Goal: Navigation & Orientation: Find specific page/section

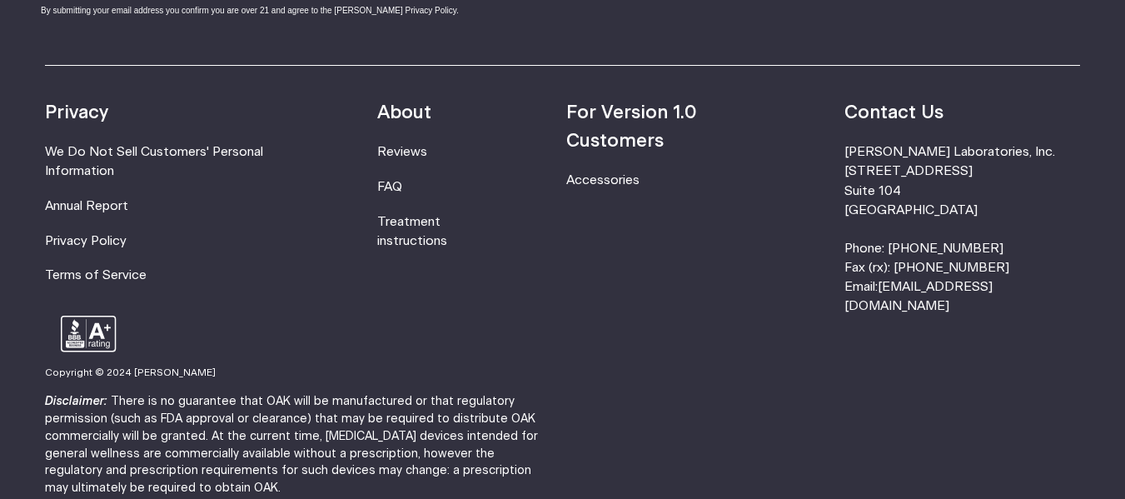
scroll to position [5500, 0]
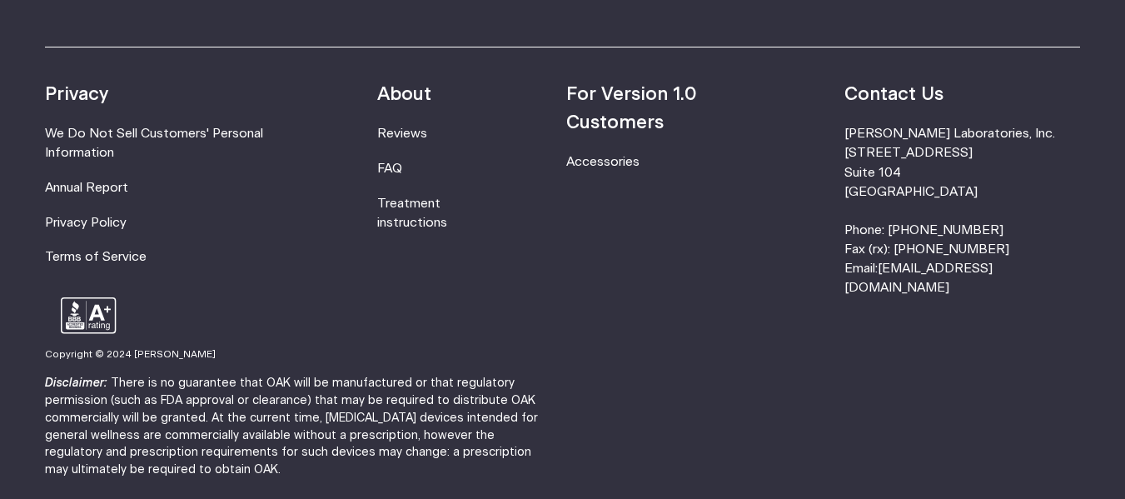
click at [783, 185] on ul "For Version 1.0 Customers Accessories" at bounding box center [674, 189] width 216 height 216
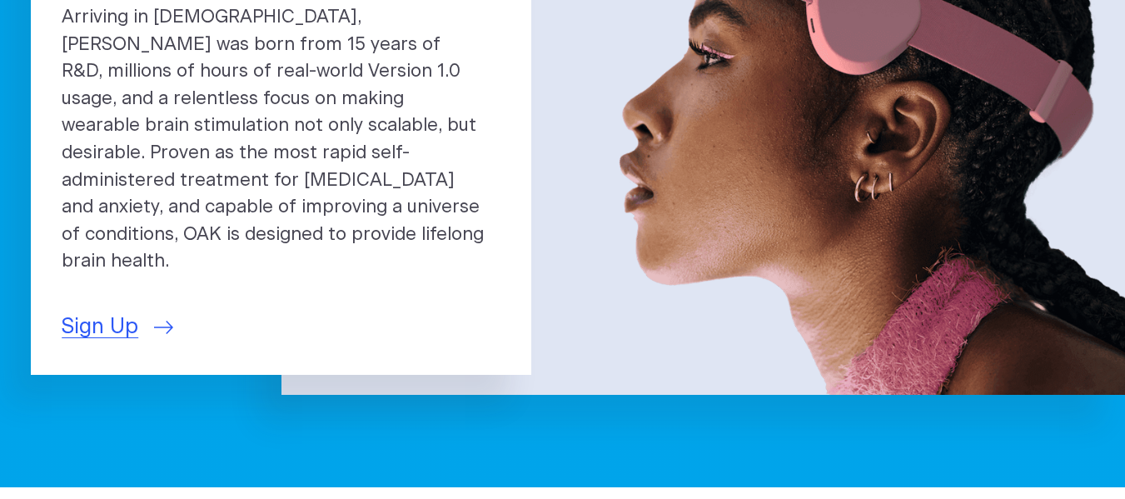
scroll to position [0, 0]
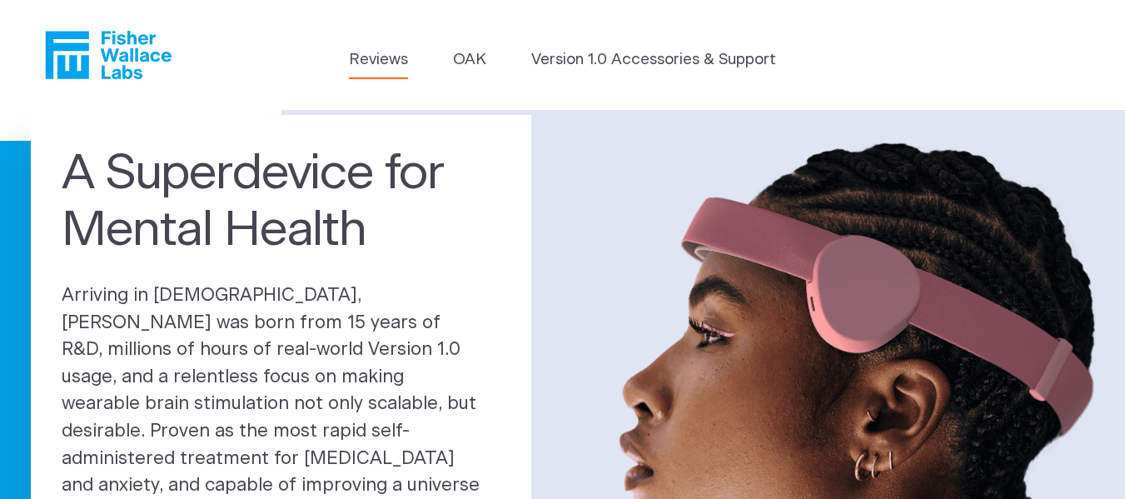
click at [386, 48] on link "Reviews" at bounding box center [378, 59] width 59 height 23
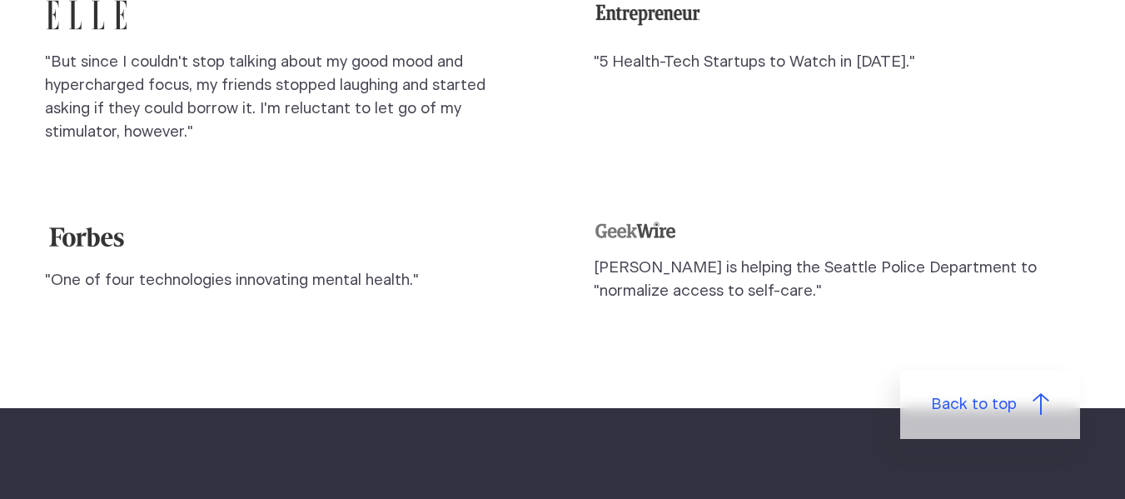
scroll to position [1678, 0]
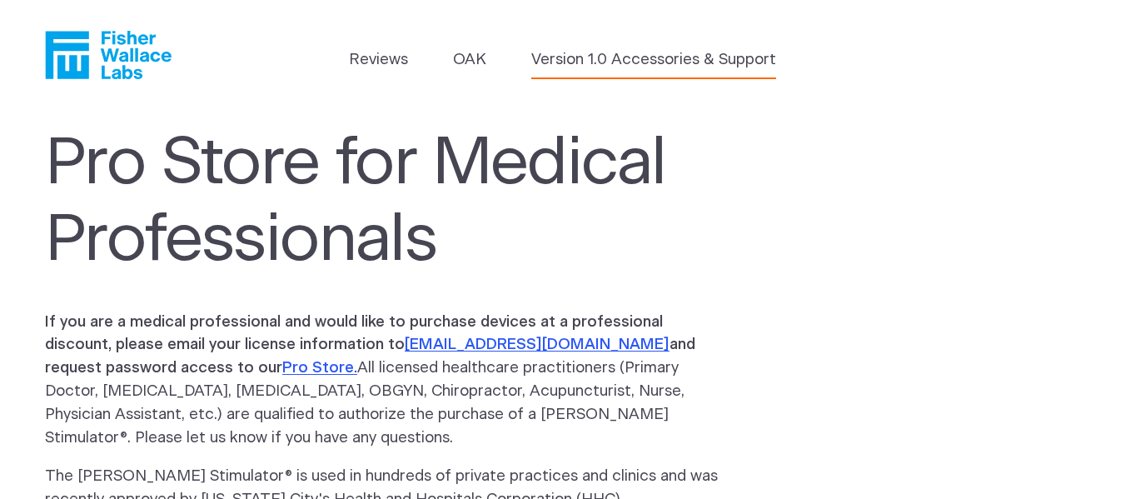
click at [571, 59] on link "Version 1.0 Accessories & Support" at bounding box center [653, 59] width 245 height 23
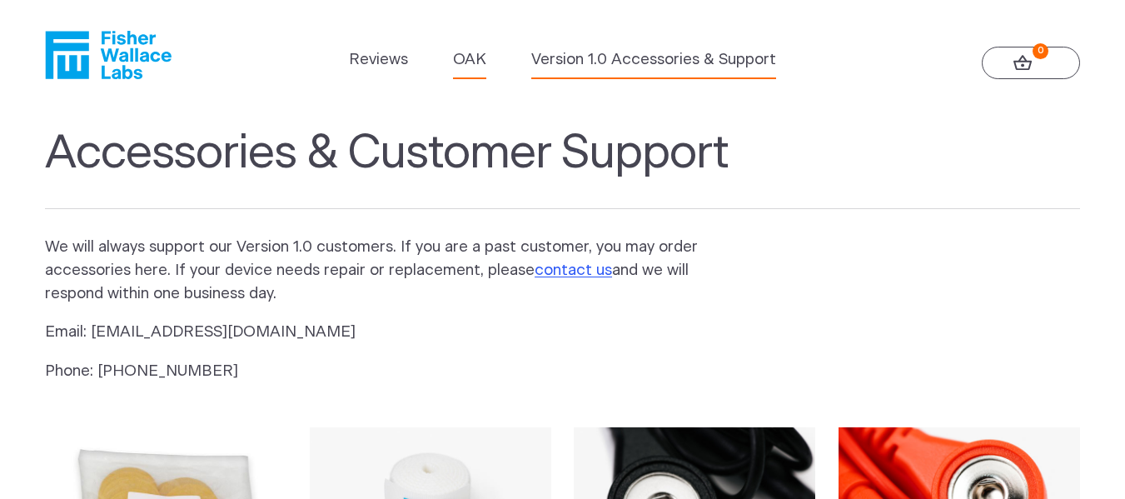
click at [463, 62] on link "OAK" at bounding box center [469, 59] width 33 height 23
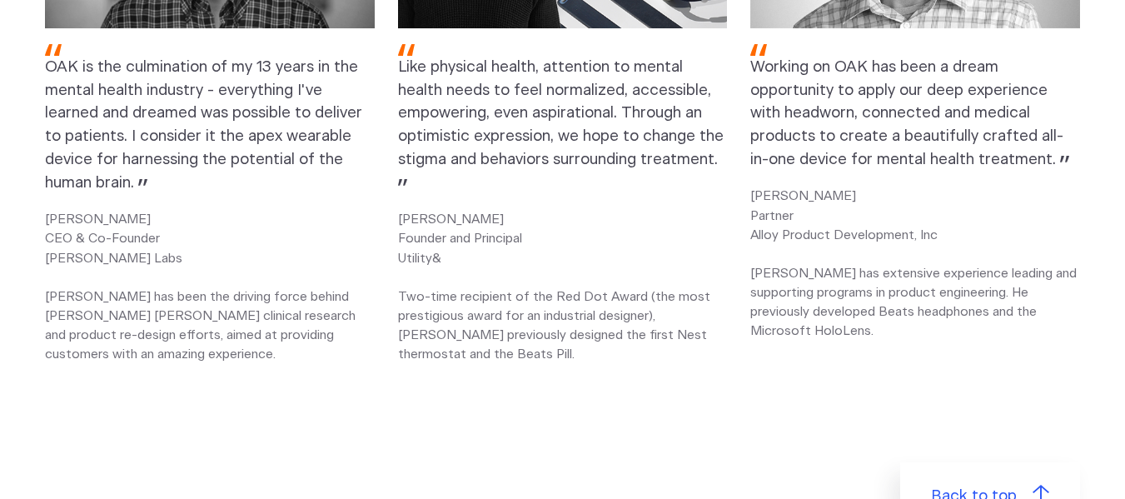
scroll to position [2236, 0]
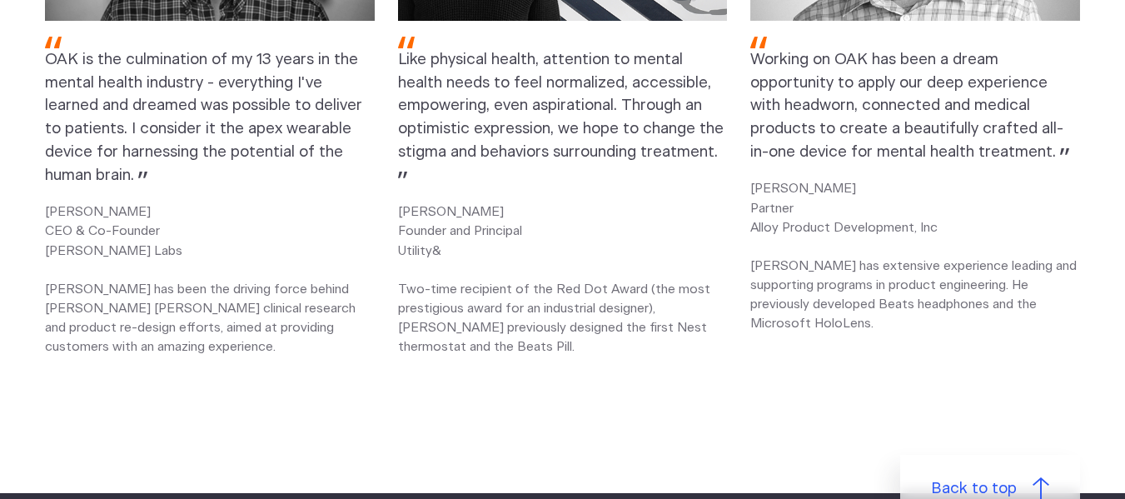
click at [1046, 428] on section "The Team Behind OAK OAK is the culmination of my 13 years in the mental health …" at bounding box center [562, 69] width 1125 height 848
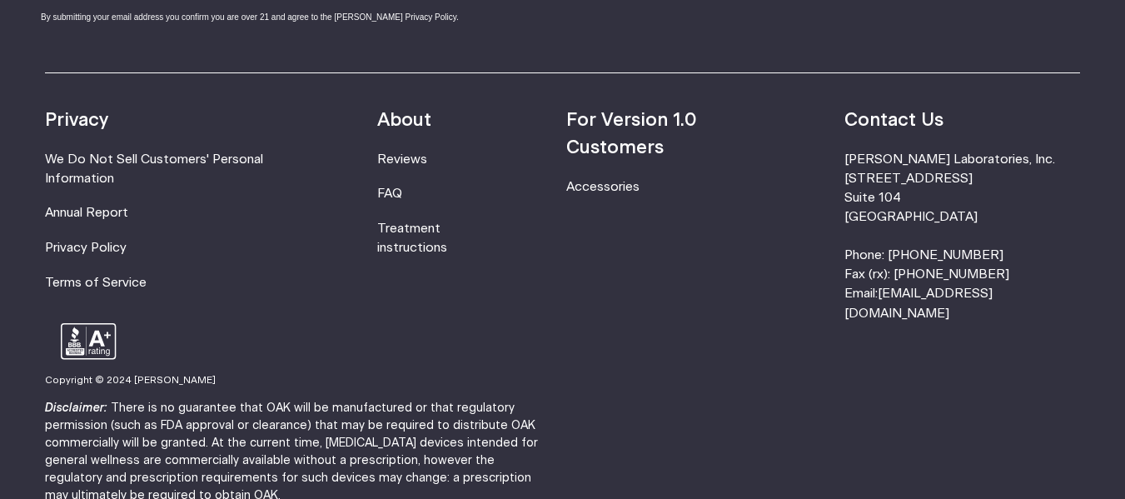
scroll to position [3006, 0]
